Goal: Task Accomplishment & Management: Use online tool/utility

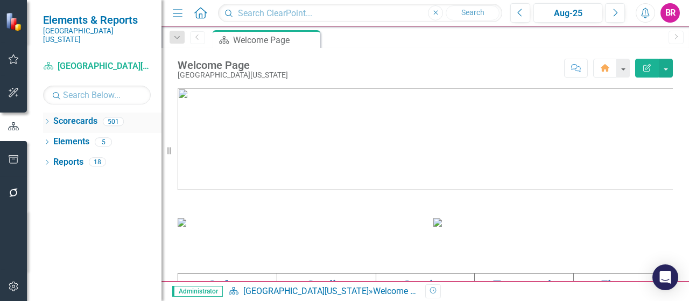
click at [48, 119] on icon "Dropdown" at bounding box center [47, 122] width 8 height 6
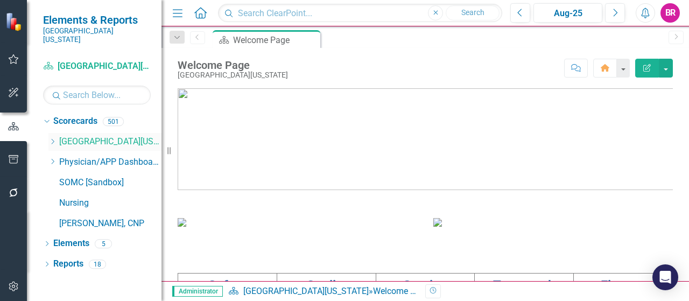
click at [55, 138] on icon "Dropdown" at bounding box center [52, 141] width 8 height 6
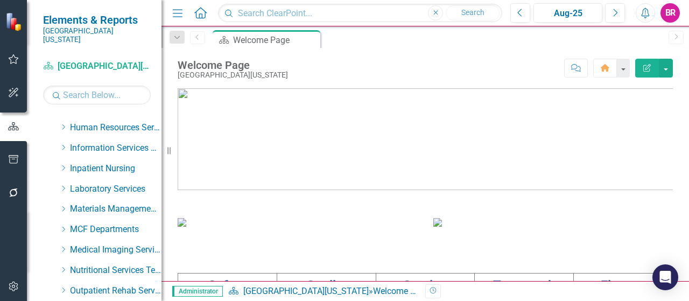
scroll to position [323, 0]
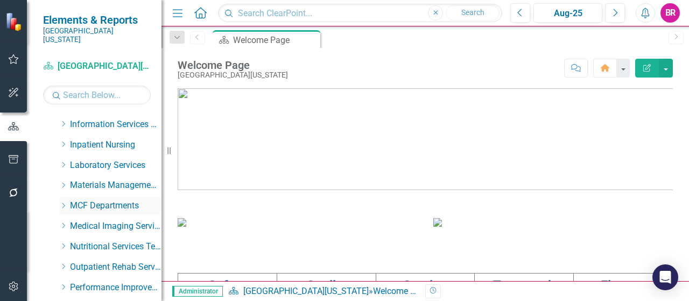
click at [62, 202] on icon "Dropdown" at bounding box center [63, 205] width 8 height 6
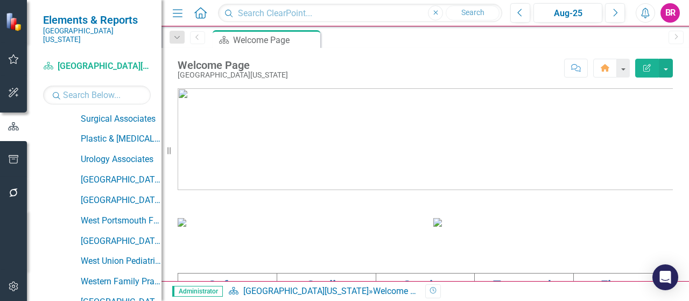
scroll to position [1237, 0]
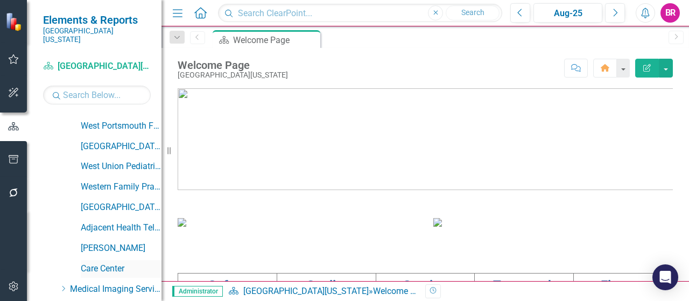
click at [90, 263] on link "Care Center" at bounding box center [121, 269] width 81 height 12
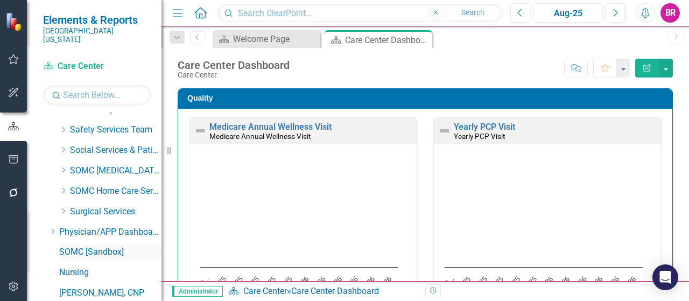
scroll to position [1595, 0]
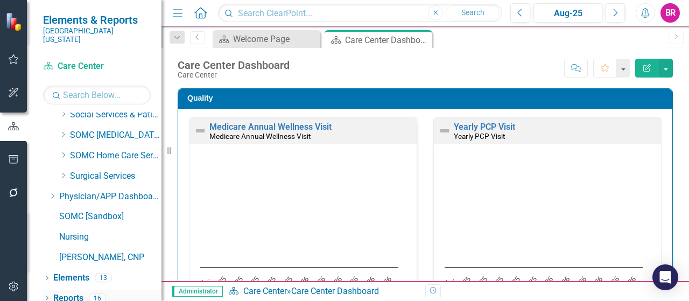
click at [65, 292] on link "Reports" at bounding box center [68, 298] width 30 height 12
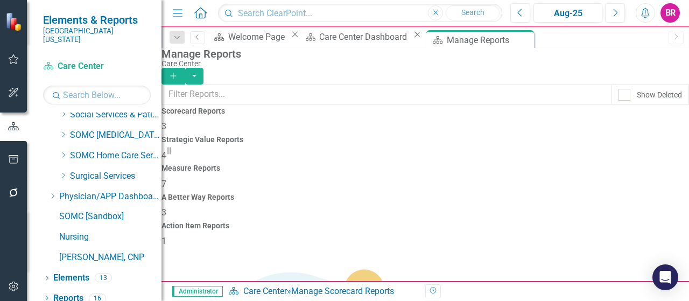
click at [414, 164] on div "Measure Reports 7" at bounding box center [424, 177] width 527 height 26
click at [178, 72] on icon "Add" at bounding box center [173, 76] width 10 height 8
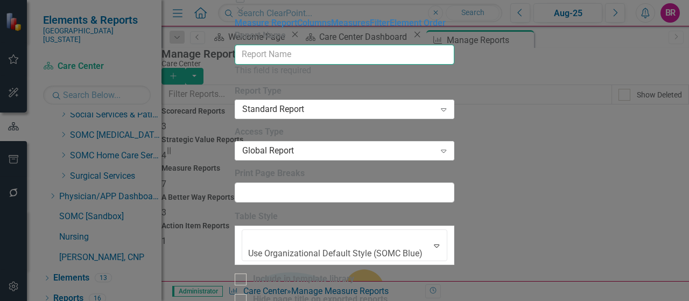
click at [343, 65] on input "Report Name" at bounding box center [344, 55] width 219 height 20
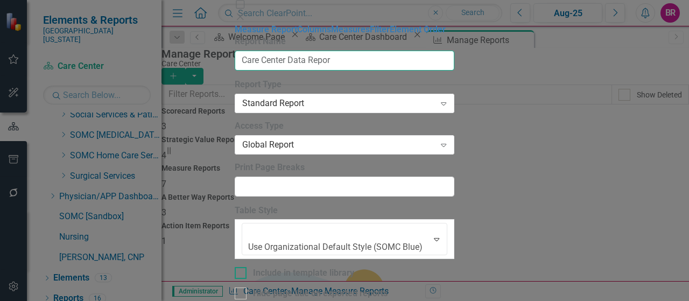
type input "Care Center Data Report"
click at [297, 34] on link "Columns" at bounding box center [314, 29] width 34 height 10
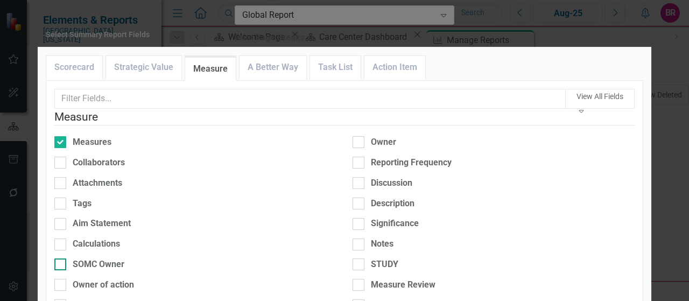
scroll to position [54, 0]
click at [433, 157] on div "Reporting Frequency" at bounding box center [411, 163] width 81 height 12
click at [359, 157] on input "Reporting Frequency" at bounding box center [355, 160] width 7 height 7
checkbox input "true"
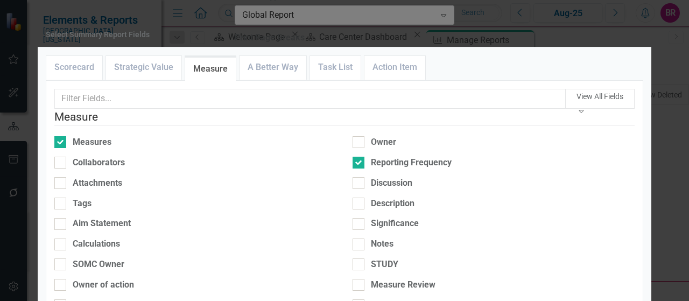
checkbox input "true"
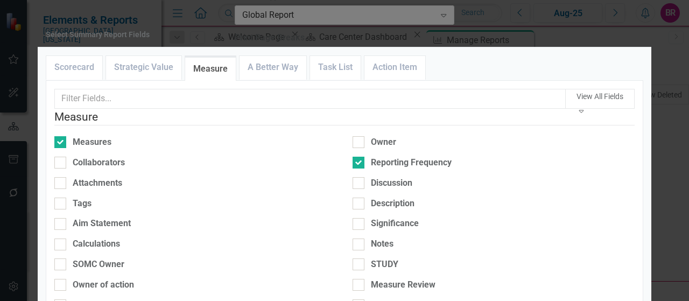
checkbox input "true"
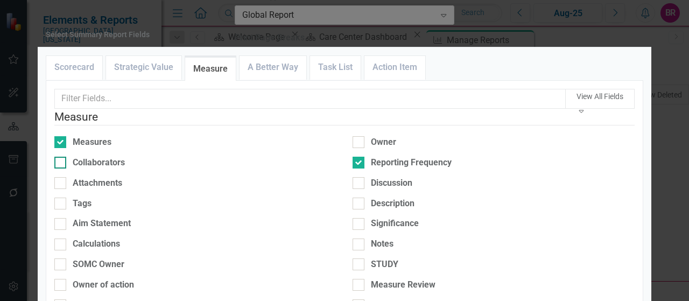
scroll to position [449, 0]
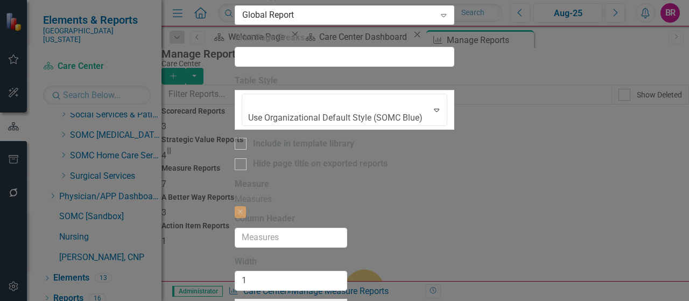
type input "20%"
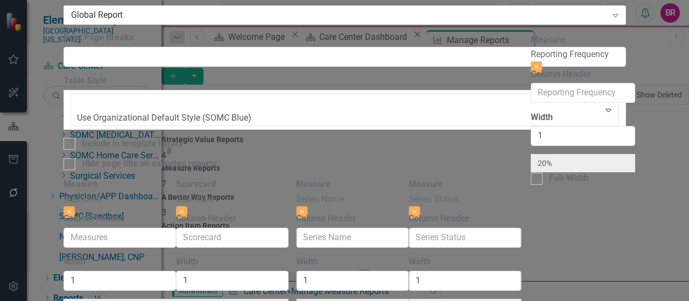
drag, startPoint x: 433, startPoint y: 60, endPoint x: 593, endPoint y: 55, distance: 159.8
click at [593, 178] on div "Measure Measures Close Column Header Width 1 20% Full-Width Scorecard Scorecard…" at bounding box center [344, 247] width 562 height 138
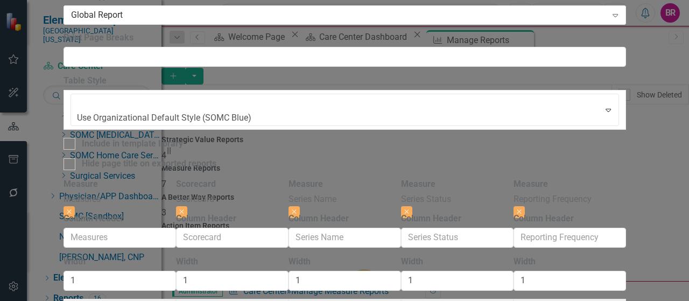
scroll to position [9, 0]
checkbox input "true"
type input "100%"
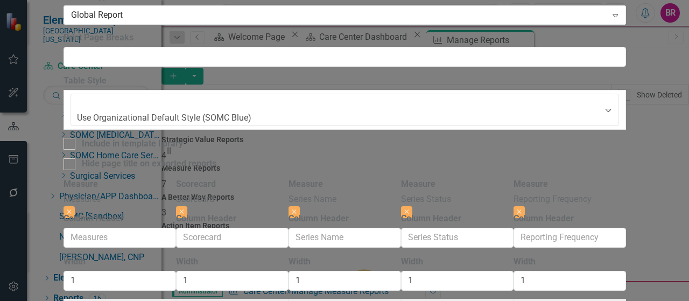
type input "25%"
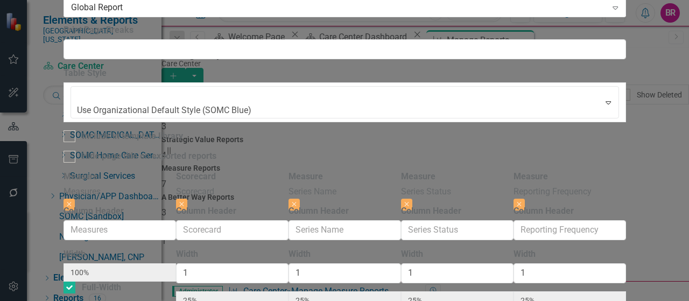
scroll to position [24, 0]
checkbox input "true"
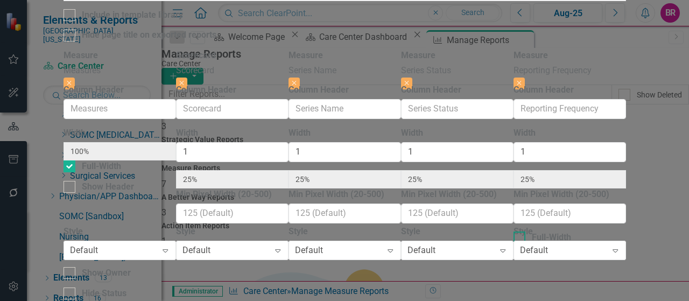
click at [520, 231] on input "Full-Width" at bounding box center [516, 234] width 7 height 7
checkbox input "true"
type input "33%"
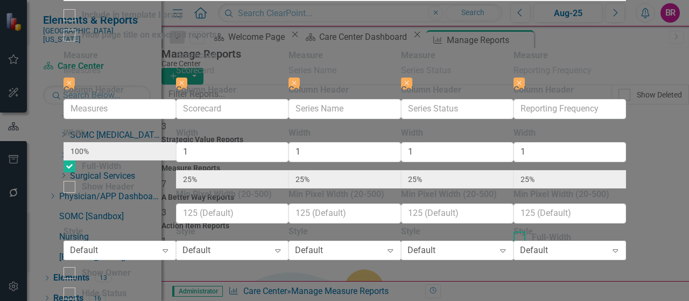
type input "100%"
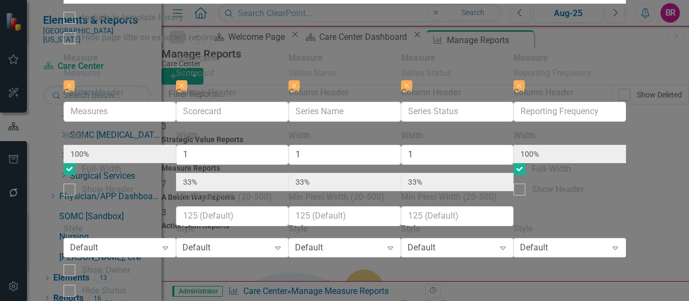
scroll to position [185, 0]
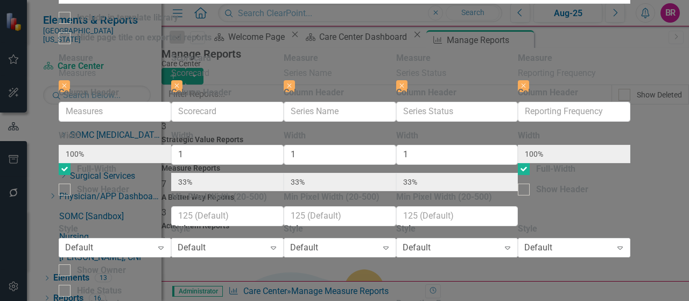
click at [492, 300] on div "All Periods" at bounding box center [344, 307] width 689 height 12
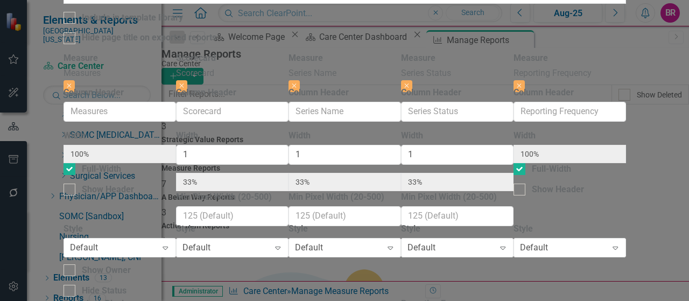
click at [509, 300] on div "Organization Default" at bounding box center [344, 307] width 689 height 12
click at [98, 242] on div "Default" at bounding box center [84, 248] width 28 height 12
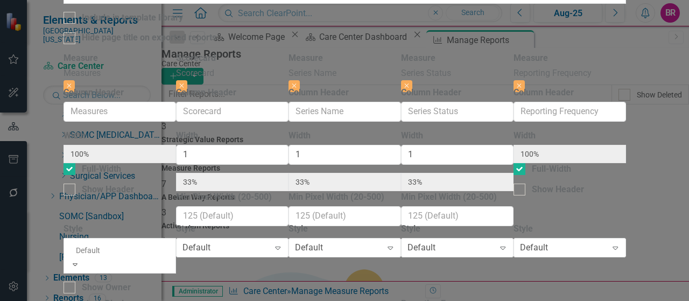
scroll to position [76, 0]
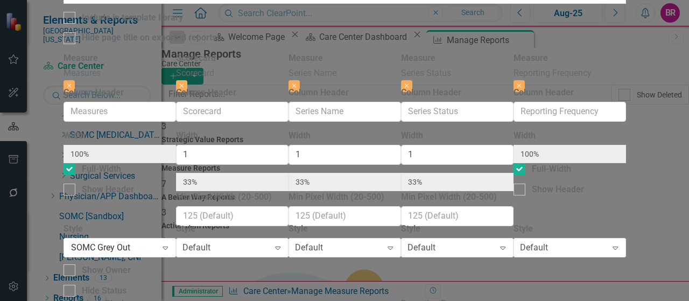
scroll to position [131, 0]
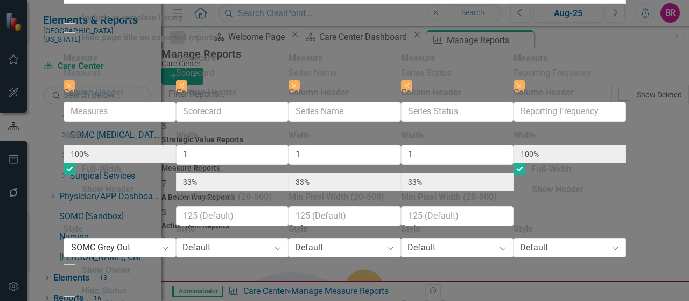
checkbox input "false"
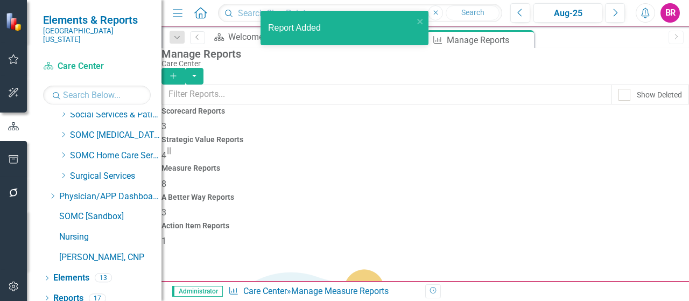
scroll to position [184, 0]
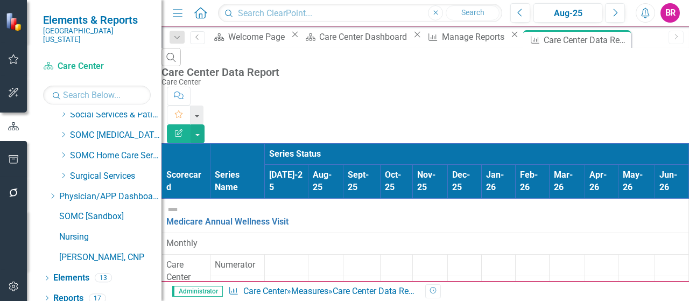
click at [190, 124] on button "Edit Report" at bounding box center [179, 133] width 24 height 19
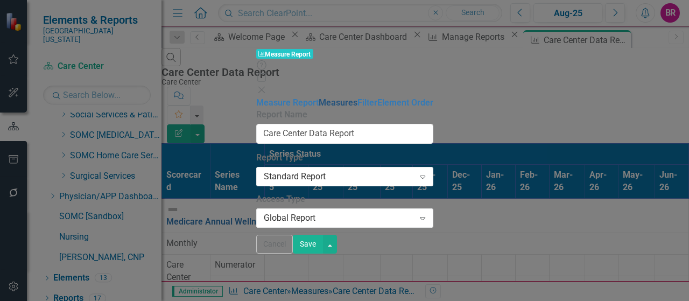
type input "Care Center Data Report"
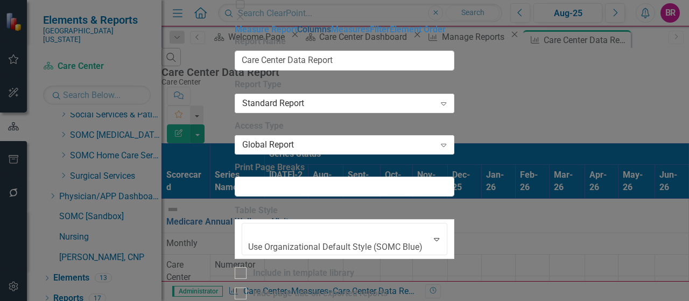
click at [297, 34] on link "Columns" at bounding box center [314, 29] width 34 height 10
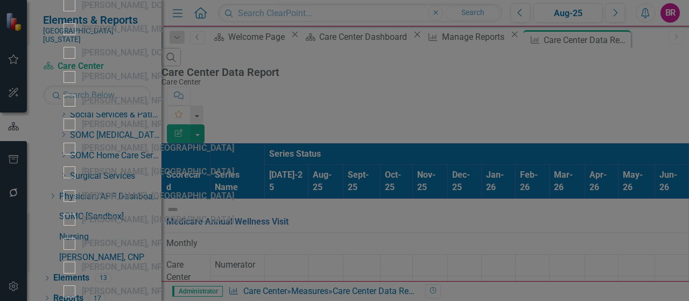
scroll to position [1991, 0]
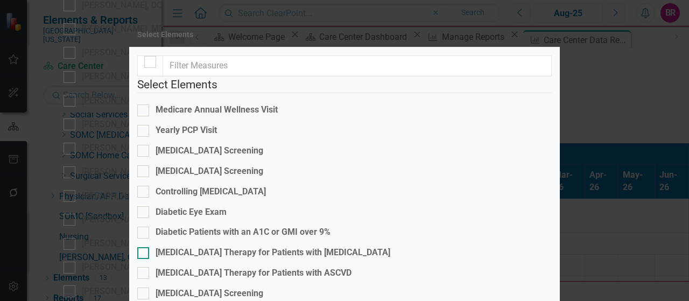
scroll to position [0, 0]
click at [150, 68] on div at bounding box center [150, 62] width 12 height 12
click at [150, 63] on input "checkbox" at bounding box center [147, 59] width 7 height 7
checkbox input "true"
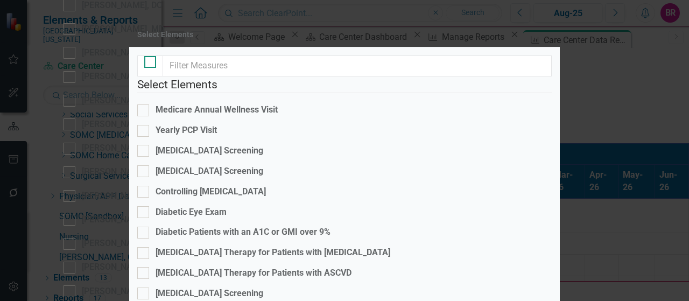
checkbox input "true"
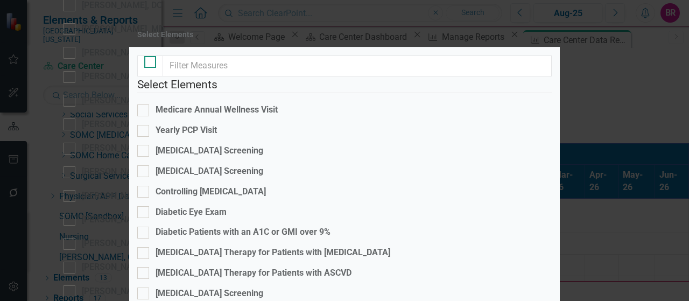
checkbox input "true"
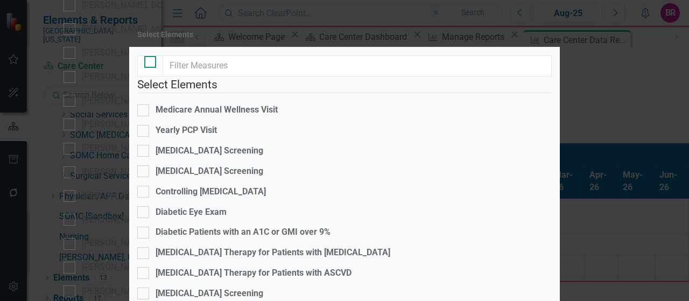
checkbox input "true"
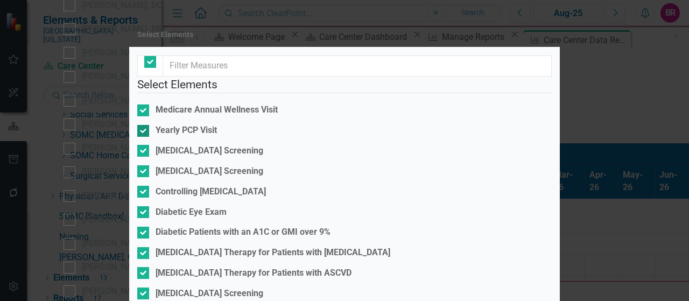
scroll to position [124, 0]
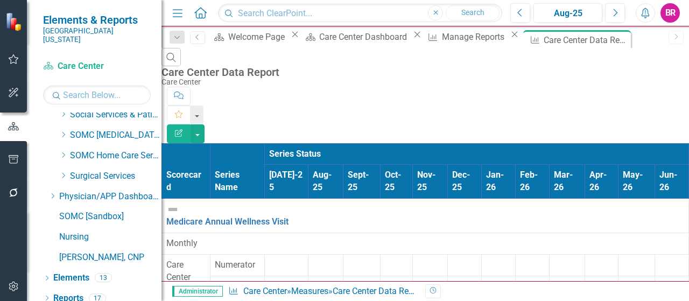
scroll to position [1321, 0]
click at [204, 124] on button "button" at bounding box center [197, 133] width 14 height 19
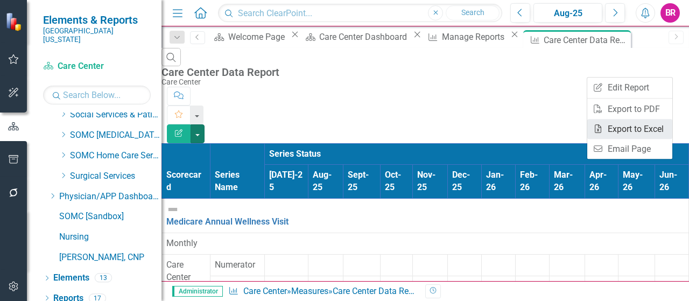
click at [626, 132] on link "Excel Export to Excel" at bounding box center [629, 129] width 85 height 20
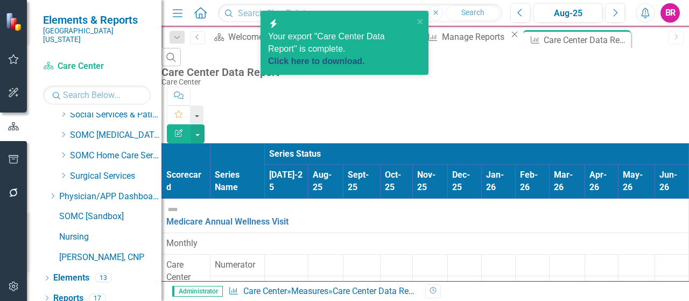
click at [311, 56] on link "Click here to download." at bounding box center [316, 60] width 97 height 9
